Goal: Navigation & Orientation: Find specific page/section

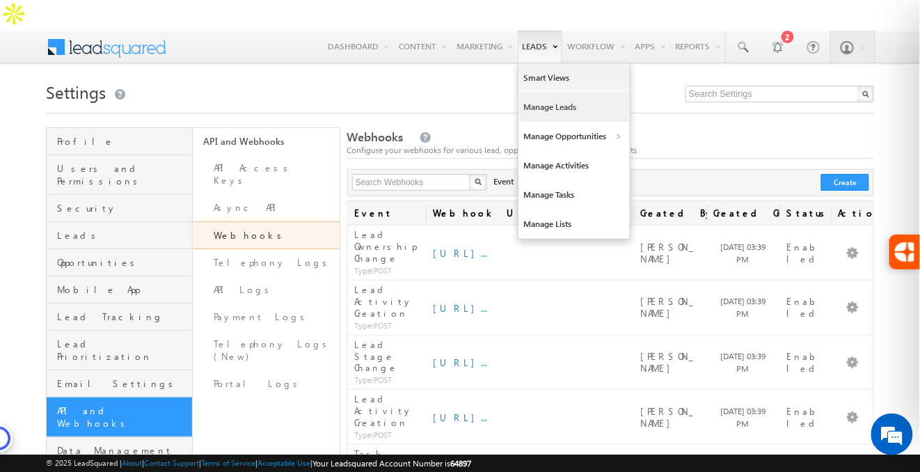
click at [542, 93] on link "Manage Leads" at bounding box center [574, 107] width 111 height 29
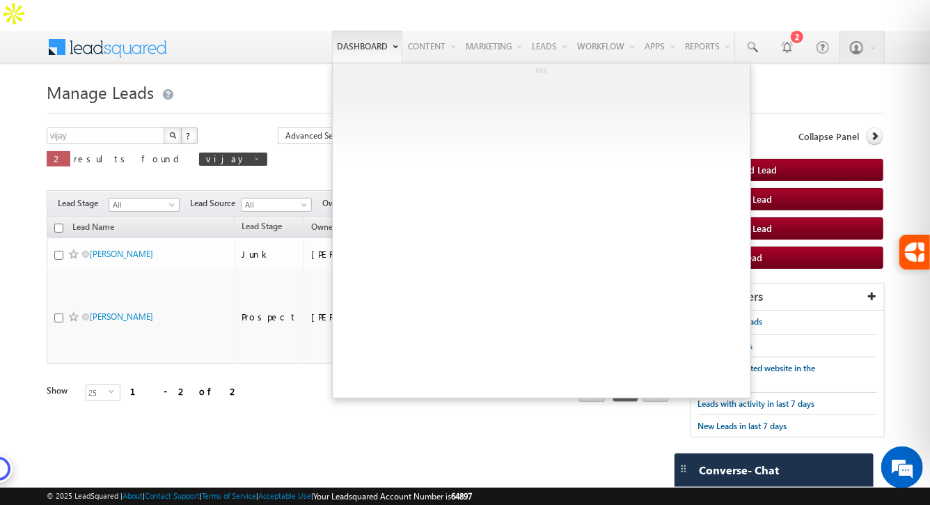
click at [347, 31] on link "Dashboard" at bounding box center [367, 47] width 70 height 32
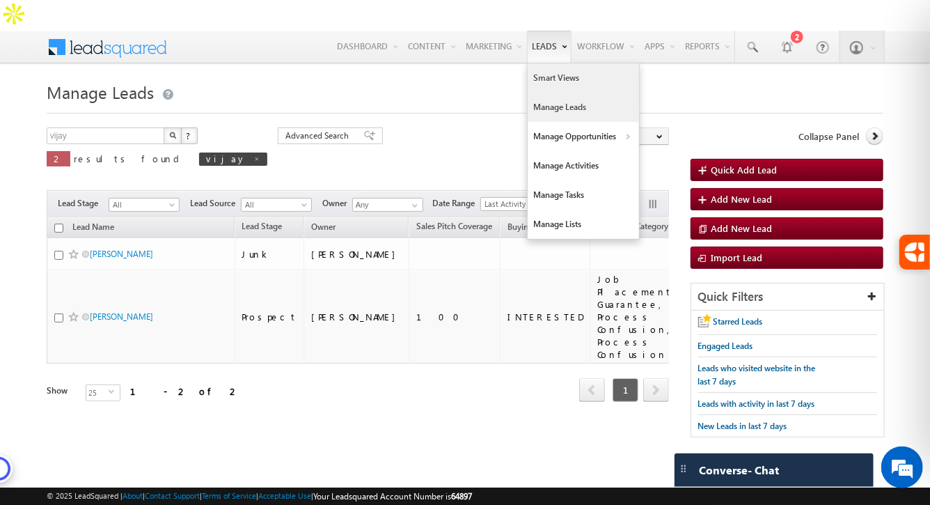
click at [545, 63] on link "Smart Views" at bounding box center [583, 77] width 111 height 29
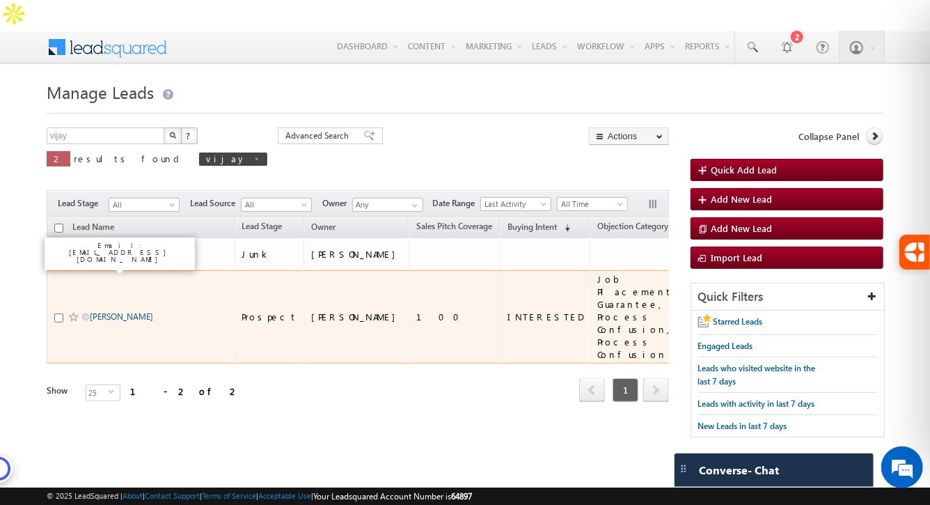
click at [99, 311] on link "[PERSON_NAME]" at bounding box center [121, 316] width 63 height 10
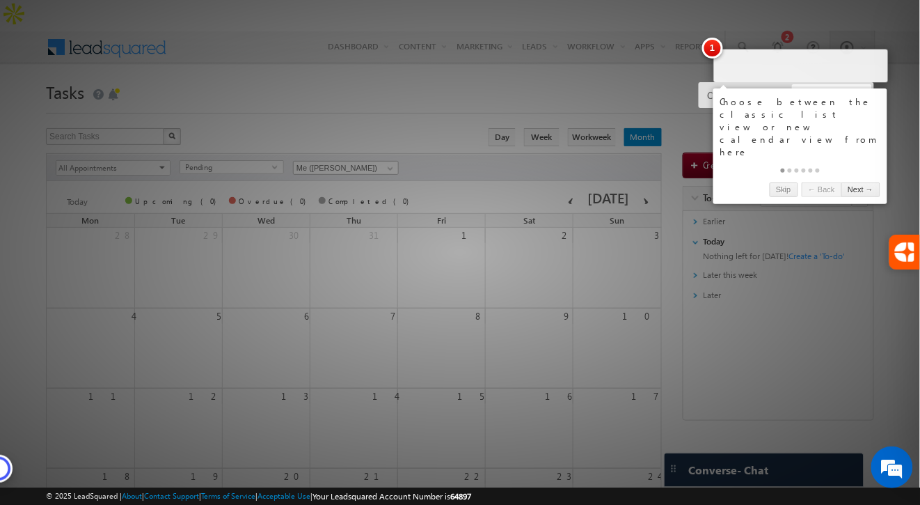
click at [649, 19] on div at bounding box center [460, 252] width 920 height 505
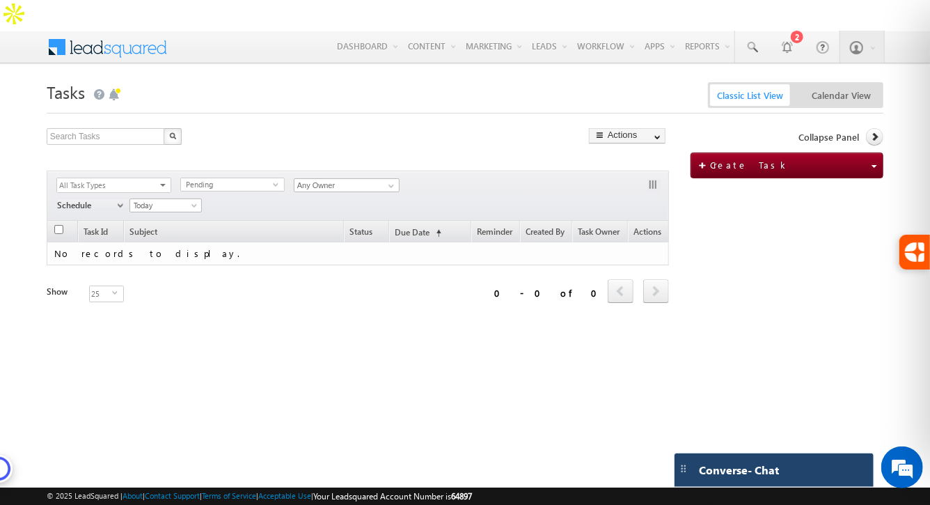
click at [752, 473] on span "Converse - Chat" at bounding box center [739, 470] width 80 height 13
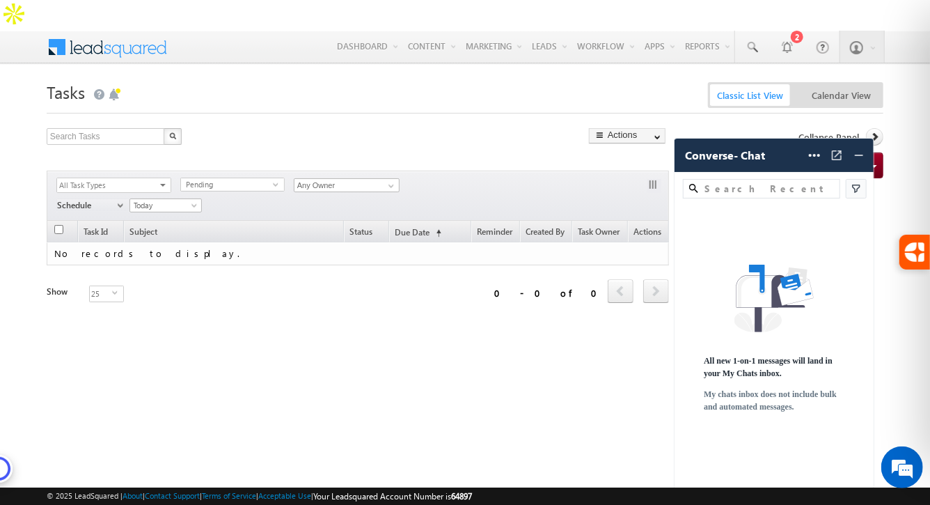
click at [427, 128] on div "Search Tasks X 0 results found Actions Export Tasks Reset all Filters Actions M…" at bounding box center [358, 139] width 622 height 22
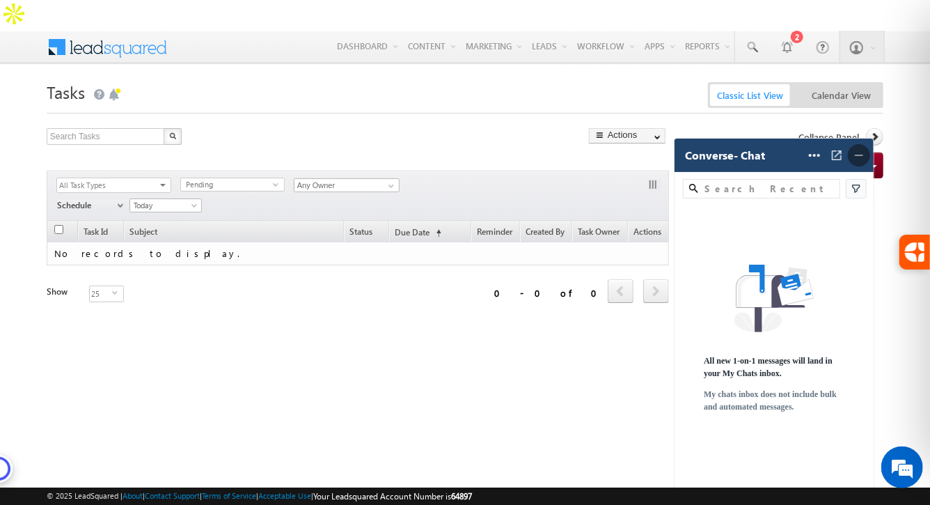
click at [851, 155] on span at bounding box center [859, 155] width 22 height 22
